Goal: Transaction & Acquisition: Purchase product/service

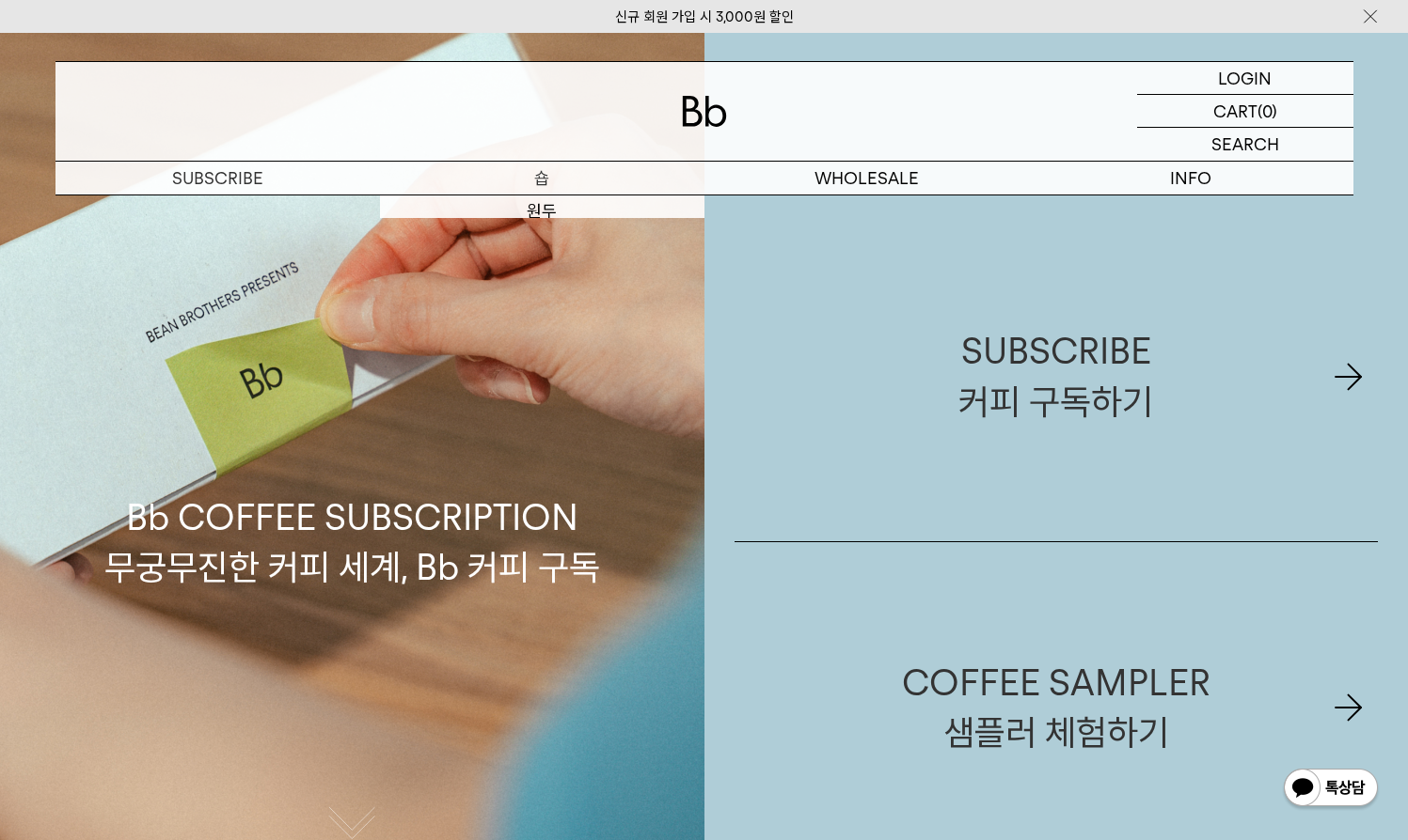
click at [532, 172] on p "숍" at bounding box center [543, 177] width 325 height 33
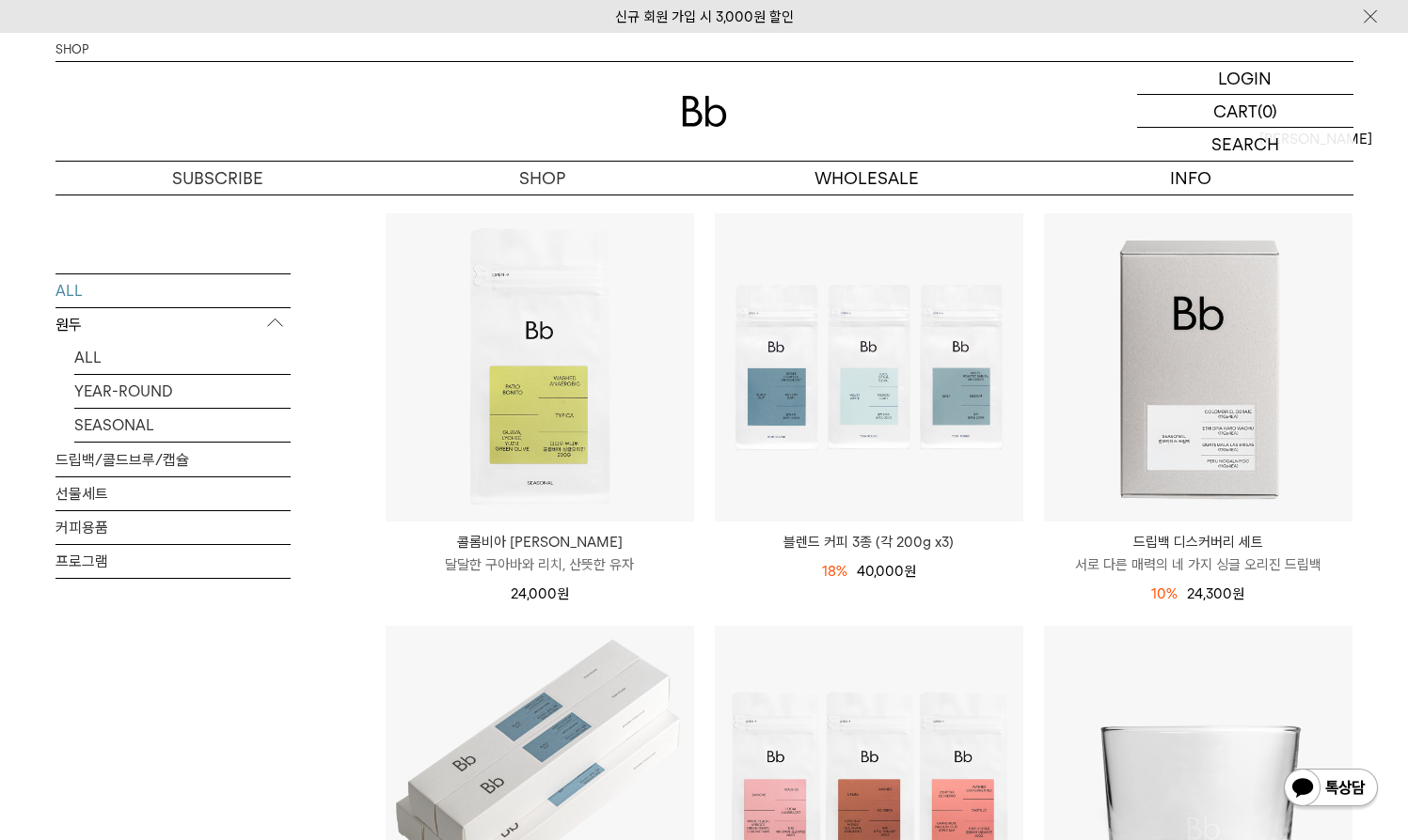
scroll to position [162, 0]
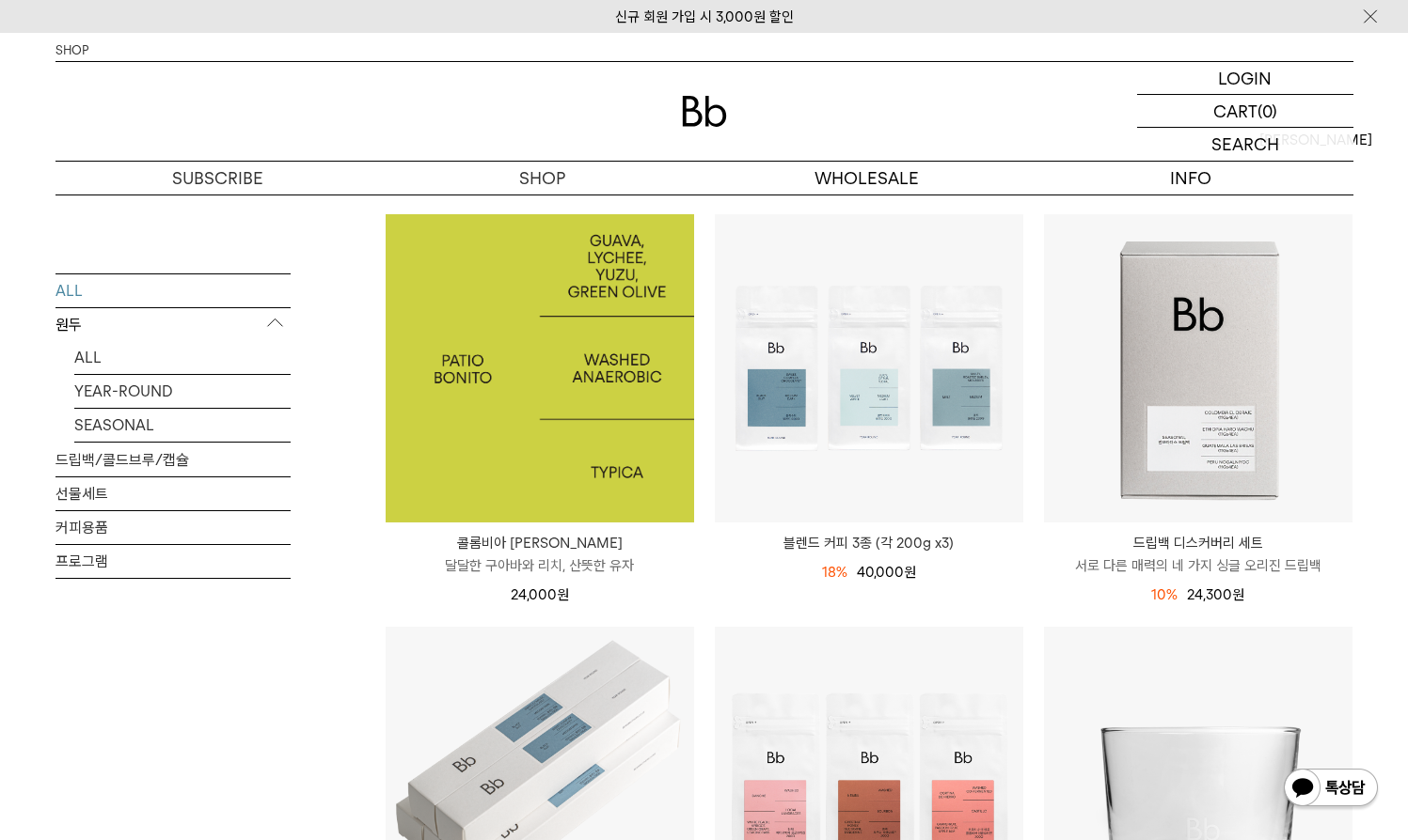
click at [588, 454] on img at bounding box center [540, 368] width 309 height 309
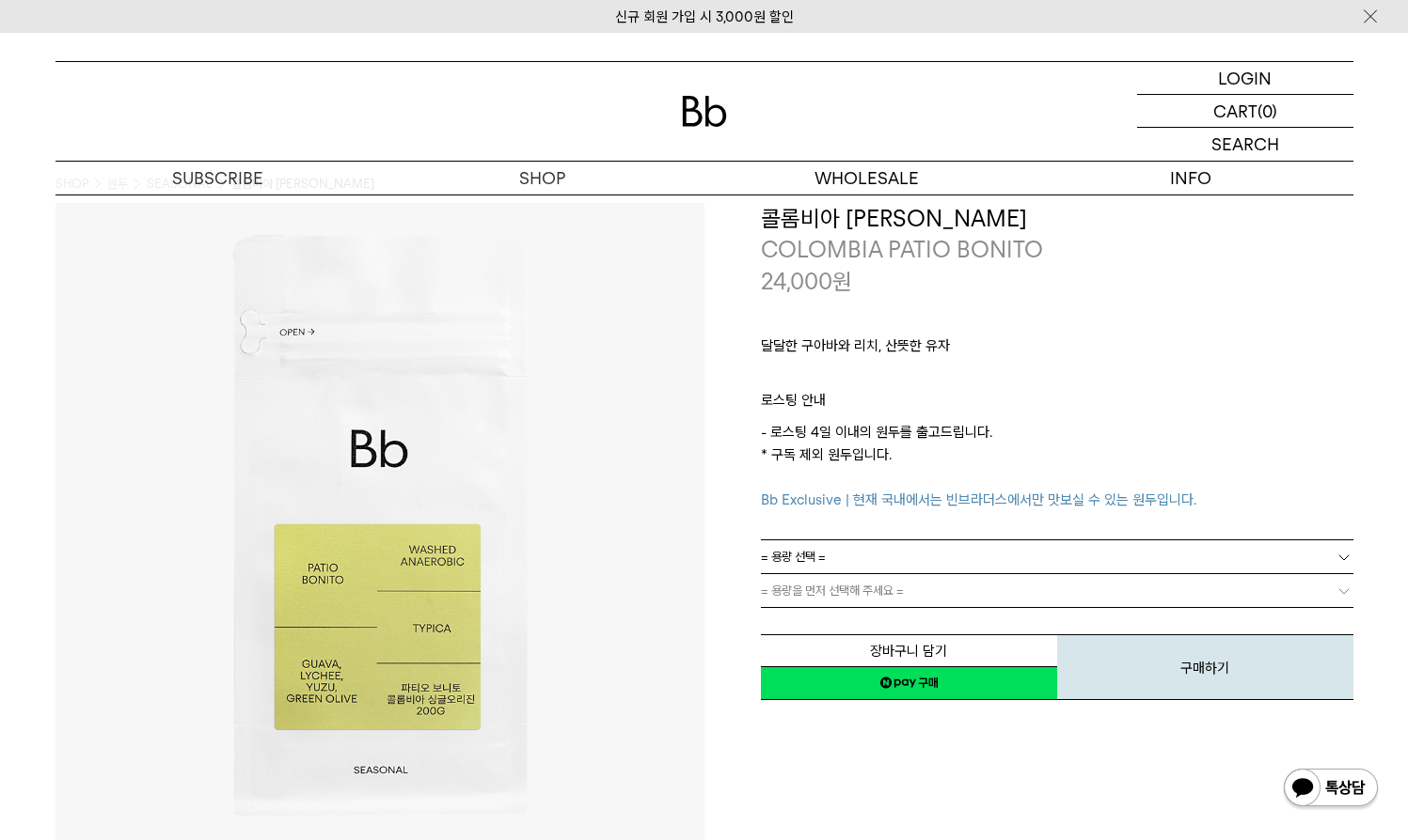
scroll to position [36, 0]
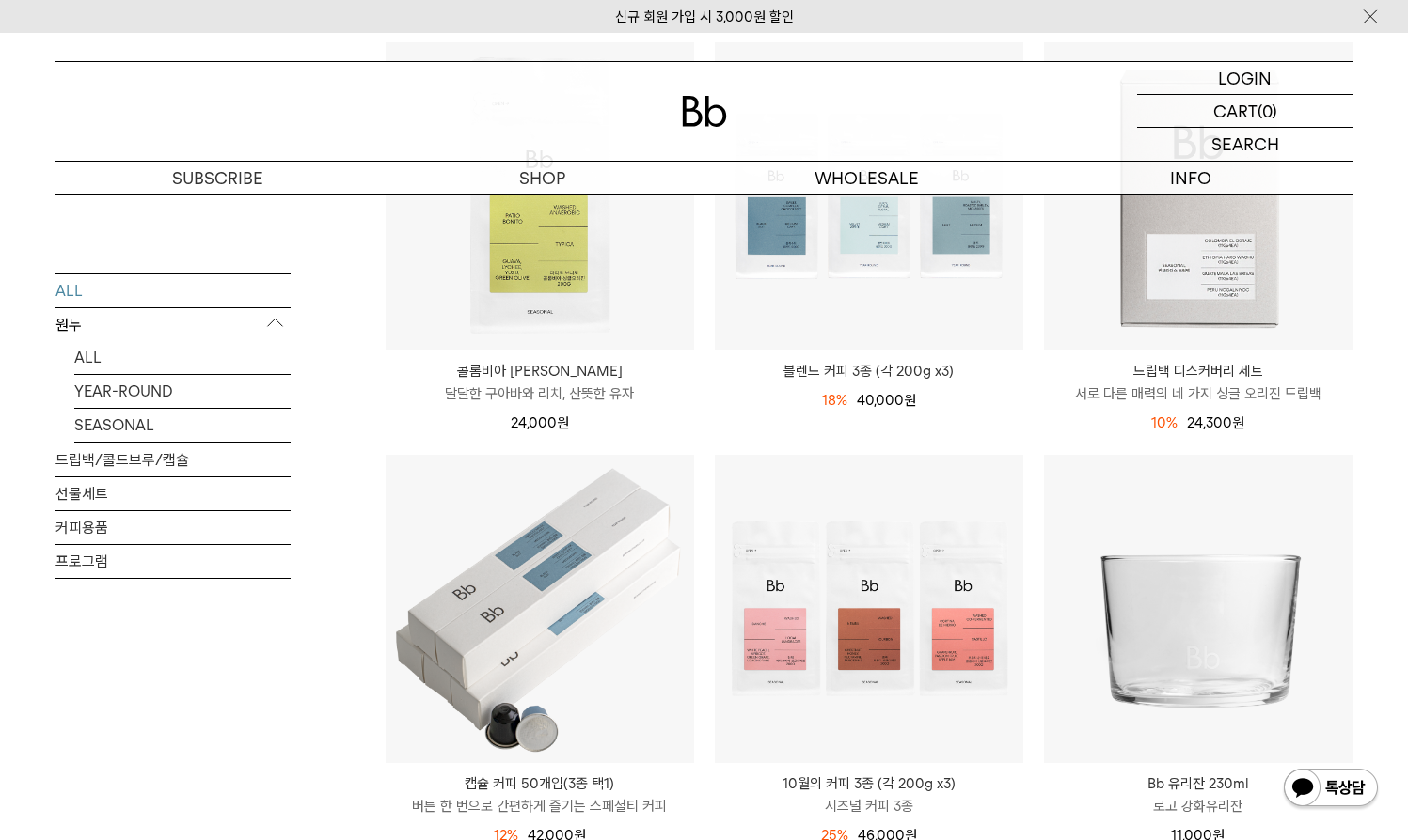
scroll to position [432, 0]
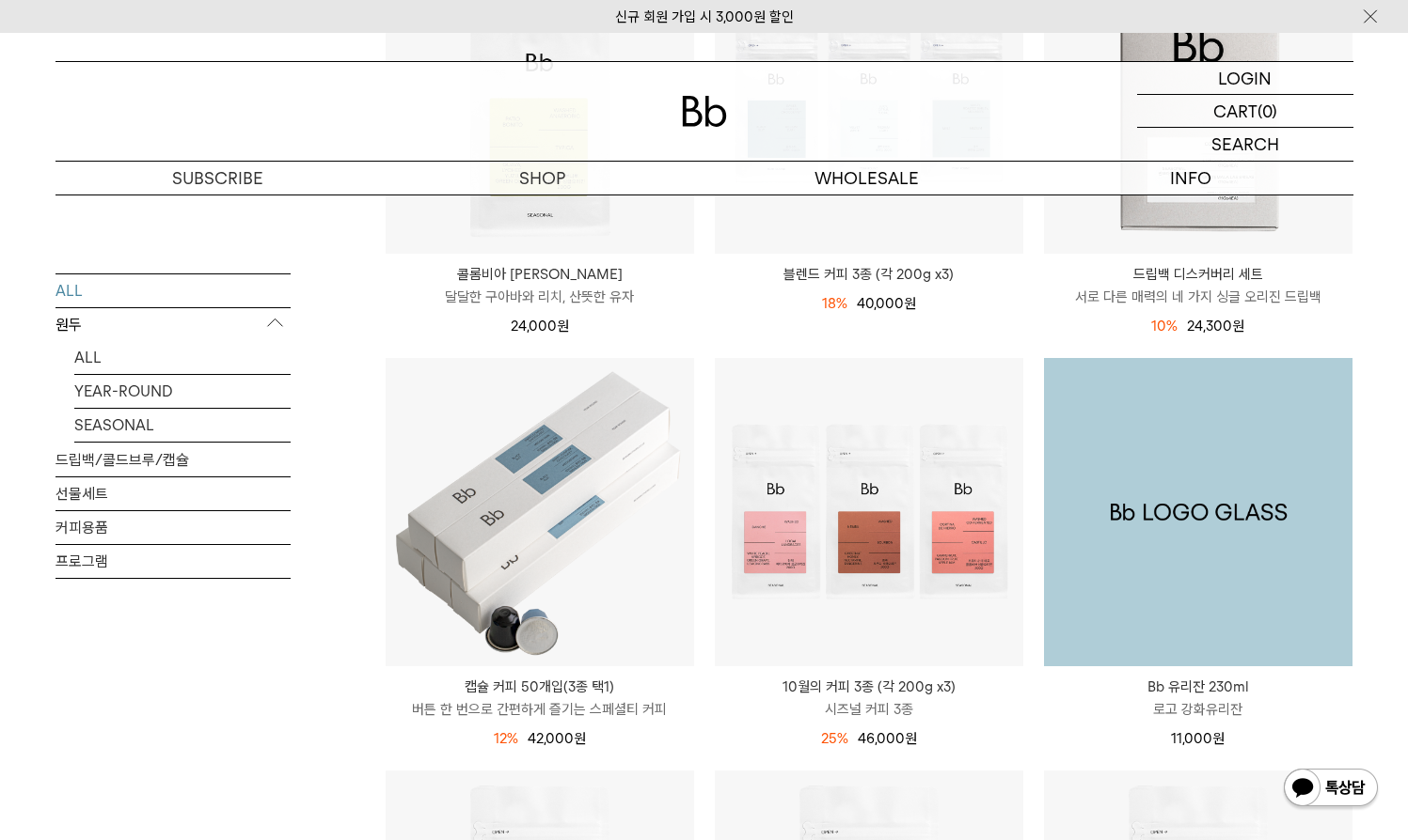
click at [1217, 519] on img at bounding box center [1199, 513] width 309 height 309
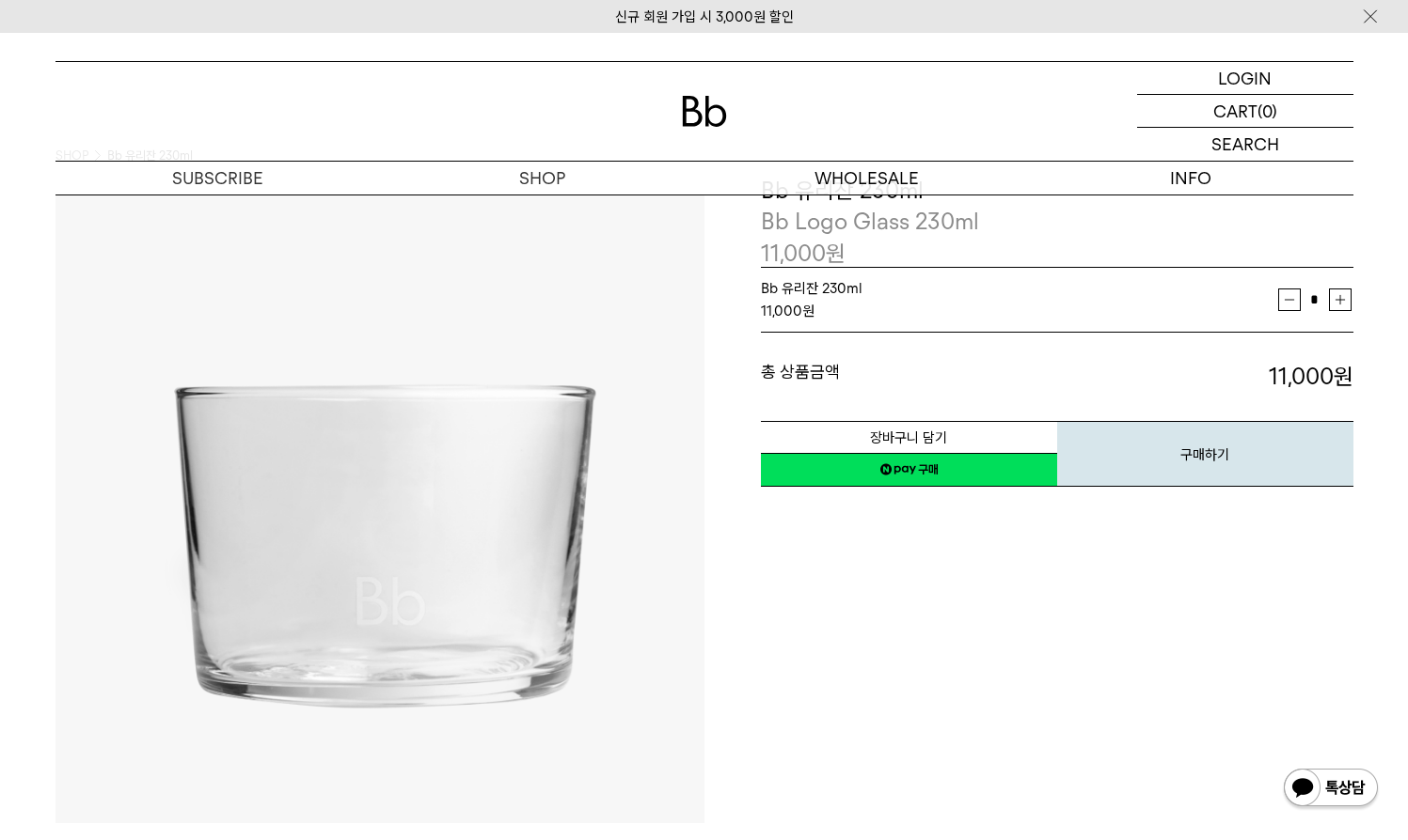
scroll to position [65, 0]
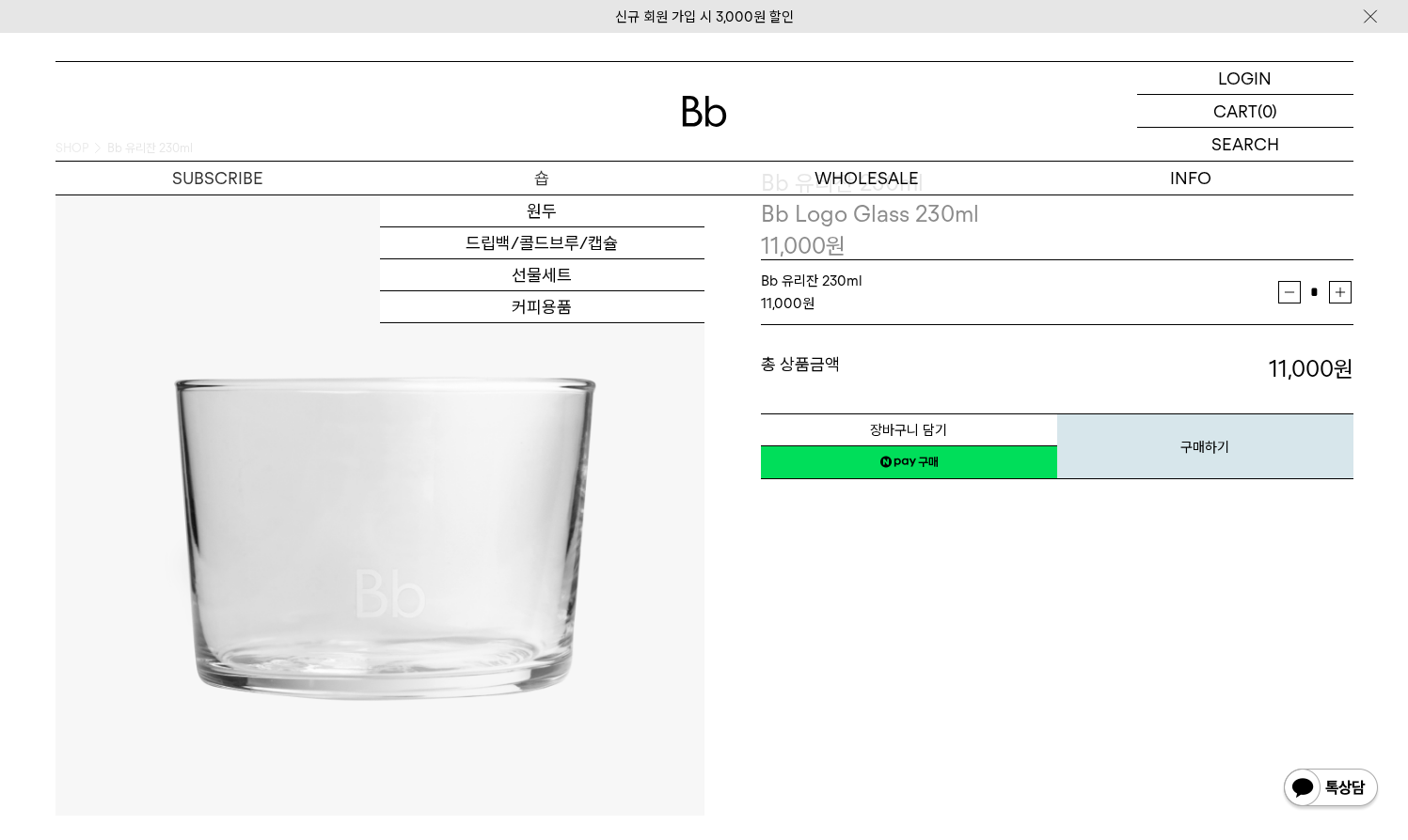
click at [536, 178] on p "숍" at bounding box center [543, 177] width 325 height 33
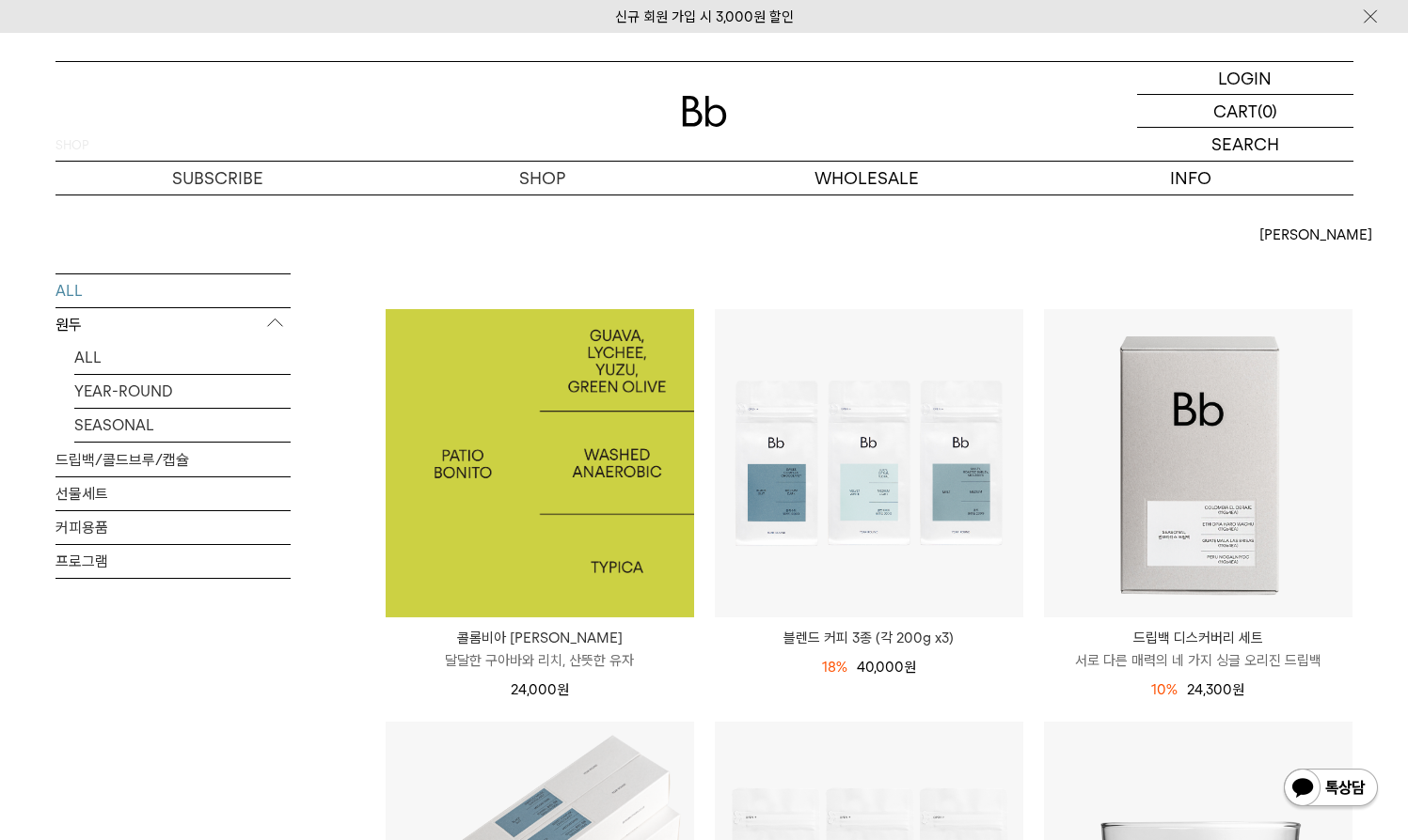
scroll to position [95, 0]
